Goal: Task Accomplishment & Management: Use online tool/utility

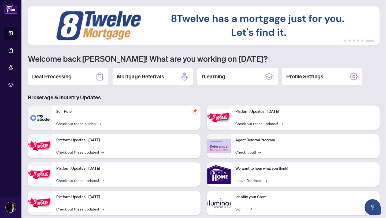
scroll to position [12, 0]
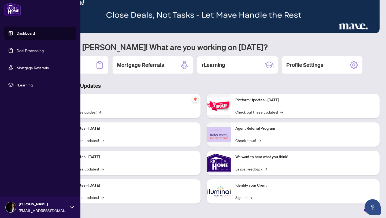
click at [17, 32] on link "Dashboard" at bounding box center [26, 33] width 18 height 5
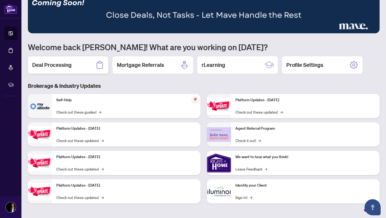
click at [86, 69] on div "Deal Processing" at bounding box center [68, 64] width 80 height 17
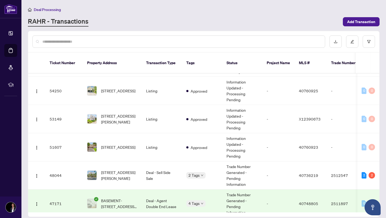
scroll to position [54, 0]
click at [124, 171] on span "[STREET_ADDRESS][PERSON_NAME]" at bounding box center [119, 175] width 36 height 12
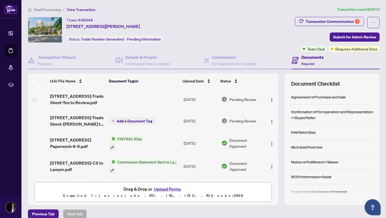
click at [94, 124] on span "[STREET_ADDRESS]-Trade Sheet-[PERSON_NAME] to Review.pdf" at bounding box center [77, 120] width 55 height 13
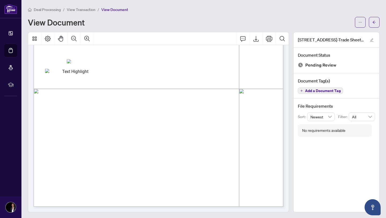
scroll to position [1, 0]
click at [359, 18] on span "button" at bounding box center [360, 21] width 4 height 9
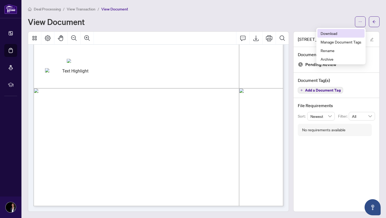
click at [340, 36] on span "Download" at bounding box center [341, 33] width 41 height 6
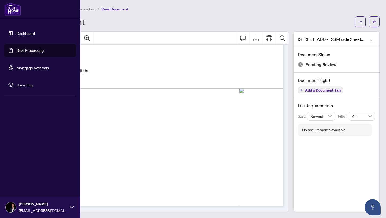
click at [17, 32] on link "Dashboard" at bounding box center [26, 33] width 18 height 5
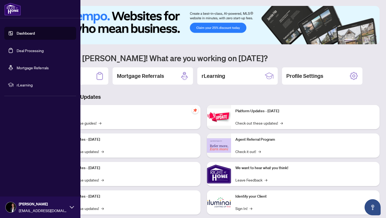
click at [18, 34] on link "Dashboard" at bounding box center [26, 33] width 18 height 5
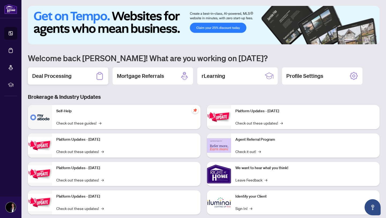
click at [57, 79] on h2 "Deal Processing" at bounding box center [51, 76] width 39 height 8
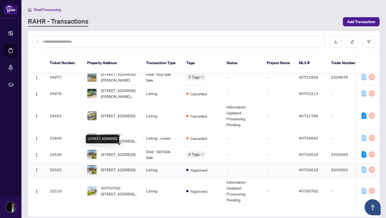
scroll to position [553, 0]
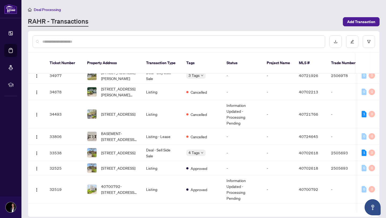
click at [106, 42] on input "text" at bounding box center [181, 42] width 278 height 6
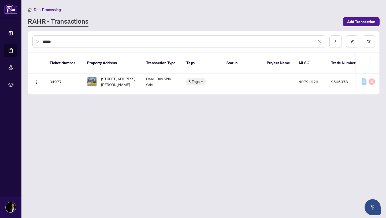
scroll to position [0, 0]
type input "******"
click at [124, 76] on span "[STREET_ADDRESS][PERSON_NAME]" at bounding box center [119, 82] width 36 height 12
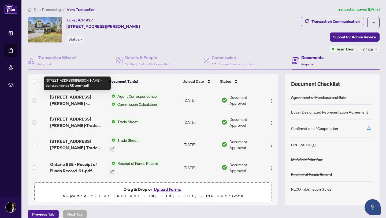
click at [77, 103] on span "[STREET_ADDRESS][PERSON_NAME] - correspondence RE comm.pdf" at bounding box center [77, 100] width 55 height 13
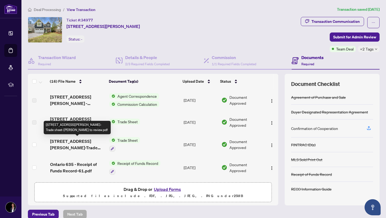
click at [83, 144] on span "[STREET_ADDRESS][PERSON_NAME]-Trade sheet-[PERSON_NAME] to review.pdf" at bounding box center [77, 144] width 55 height 13
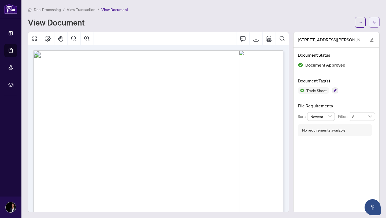
click at [372, 21] on icon "arrow-left" at bounding box center [374, 22] width 4 height 4
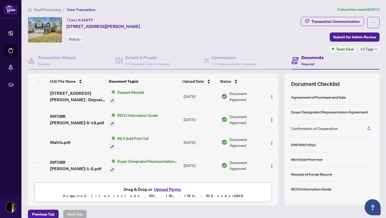
scroll to position [272, 0]
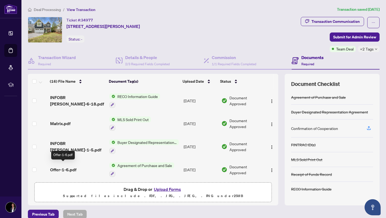
click at [66, 166] on span "Offer-1-6.pdf" at bounding box center [63, 169] width 26 height 6
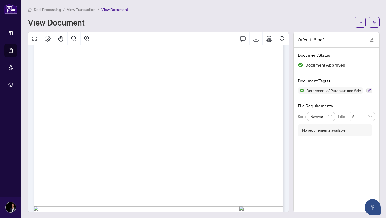
scroll to position [1824, 0]
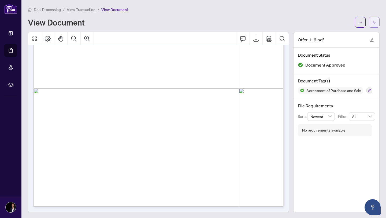
click at [372, 25] on button "button" at bounding box center [374, 22] width 11 height 11
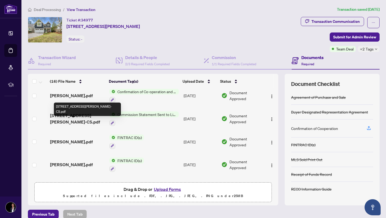
scroll to position [106, 0]
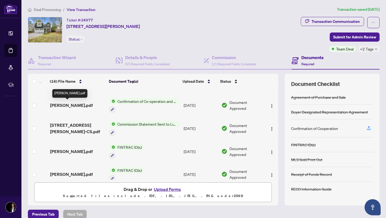
click at [69, 99] on td "[PERSON_NAME].pdf" at bounding box center [78, 105] width 60 height 23
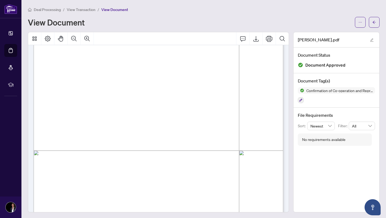
scroll to position [106, 0]
click at [376, 20] on button "button" at bounding box center [374, 22] width 11 height 11
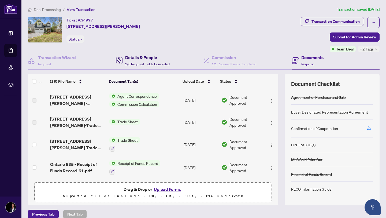
click at [142, 58] on h4 "Details & People" at bounding box center [147, 57] width 44 height 6
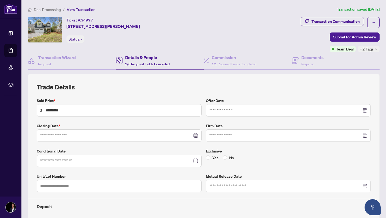
type input "**********"
click at [58, 60] on h4 "Transaction Wizard" at bounding box center [57, 57] width 38 height 6
